Goal: Find specific page/section: Find specific page/section

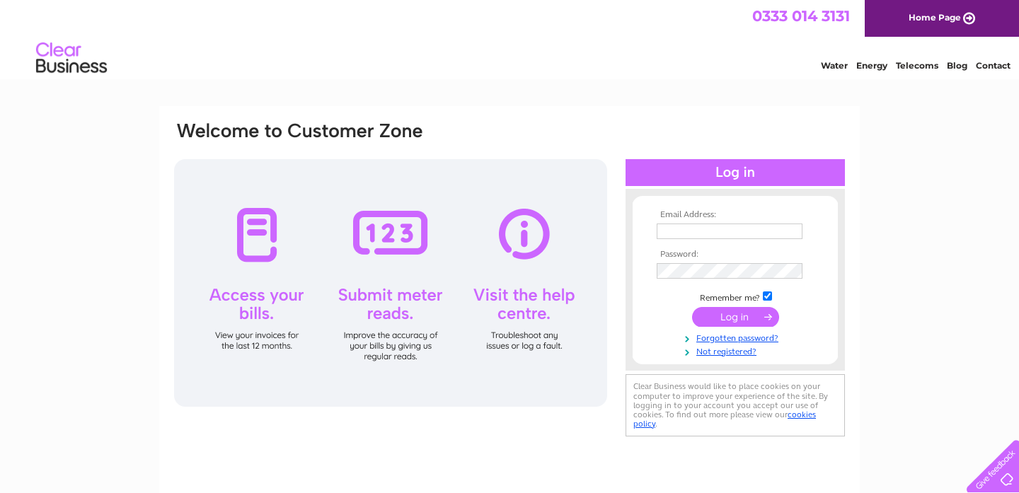
type input "admin@eliedeli.co.uk"
click at [744, 316] on input "submit" at bounding box center [735, 317] width 87 height 20
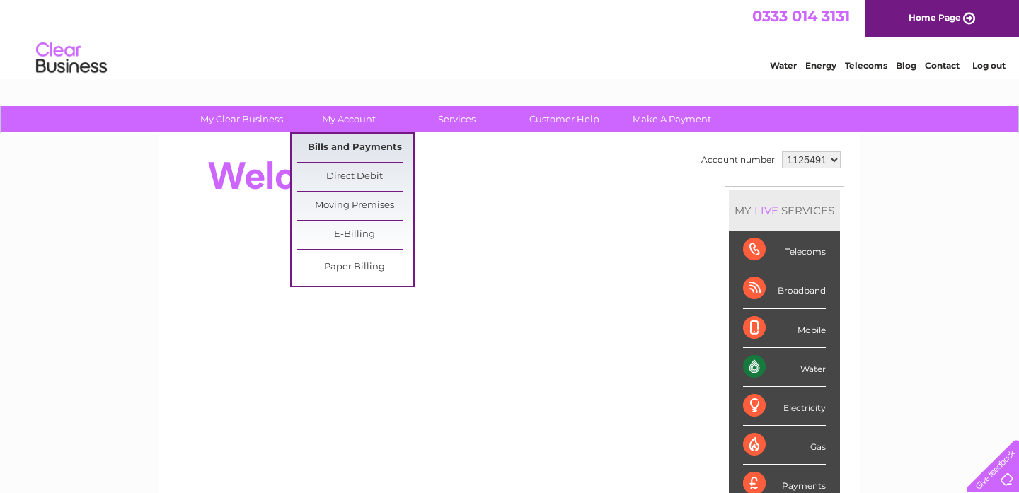
click at [350, 146] on link "Bills and Payments" at bounding box center [354, 148] width 117 height 28
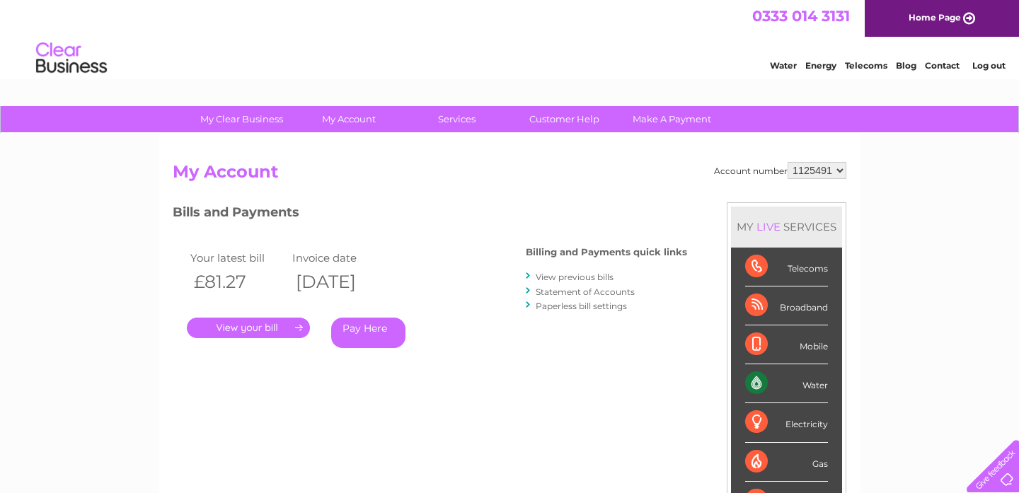
click at [284, 326] on link "." at bounding box center [248, 328] width 123 height 21
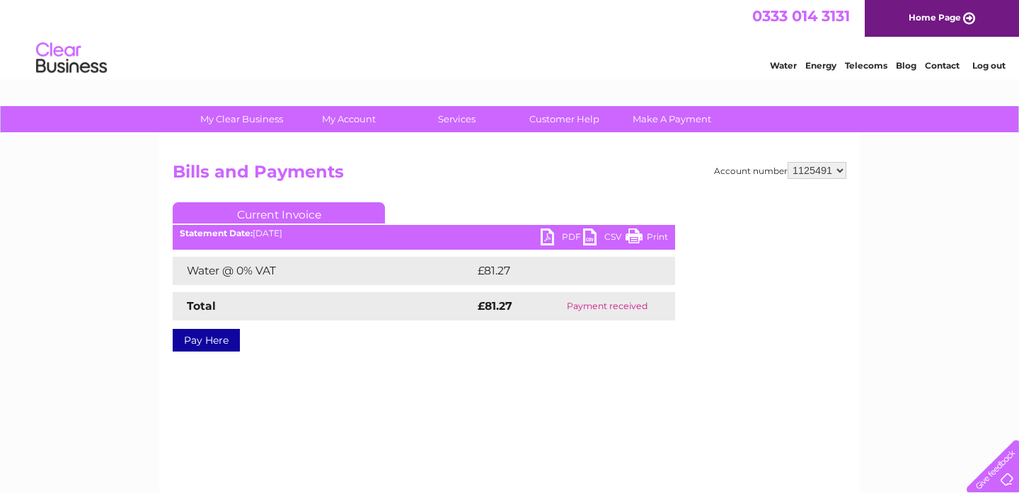
click at [550, 235] on link "PDF" at bounding box center [562, 239] width 42 height 21
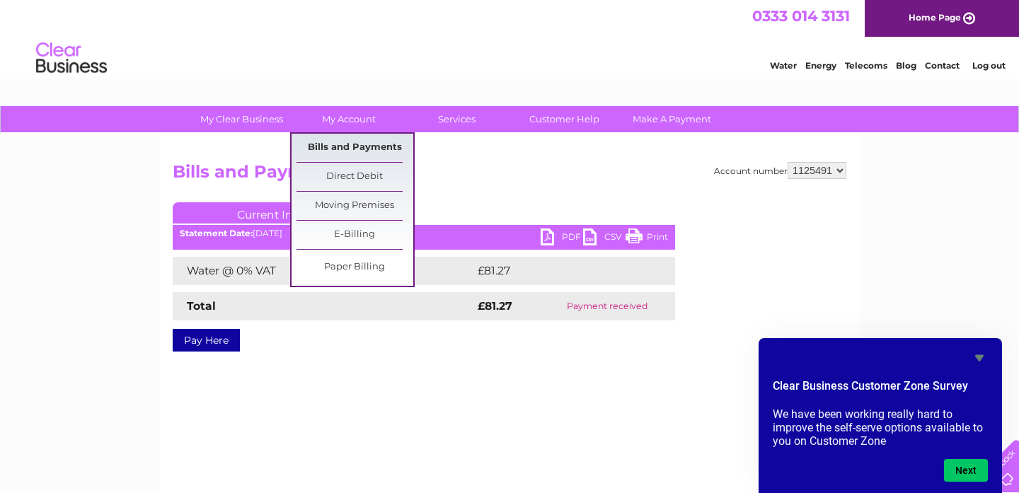
click at [342, 147] on link "Bills and Payments" at bounding box center [354, 148] width 117 height 28
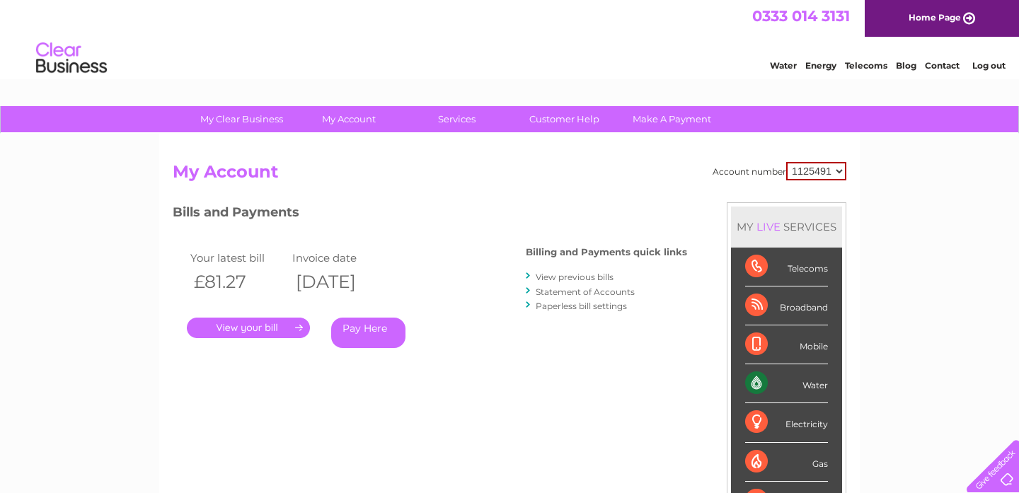
click at [569, 277] on link "View previous bills" at bounding box center [575, 277] width 78 height 11
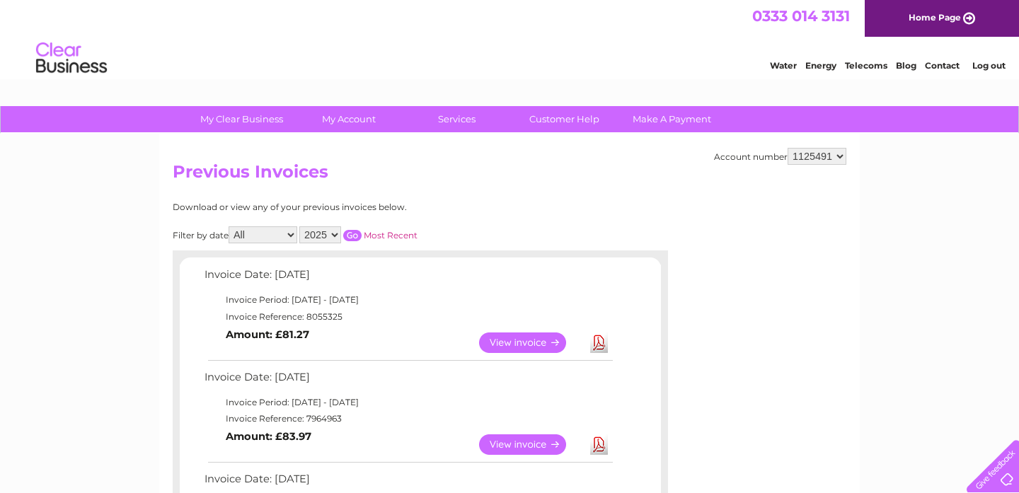
click at [549, 444] on link "View" at bounding box center [531, 444] width 104 height 21
